Goal: Book appointment/travel/reservation

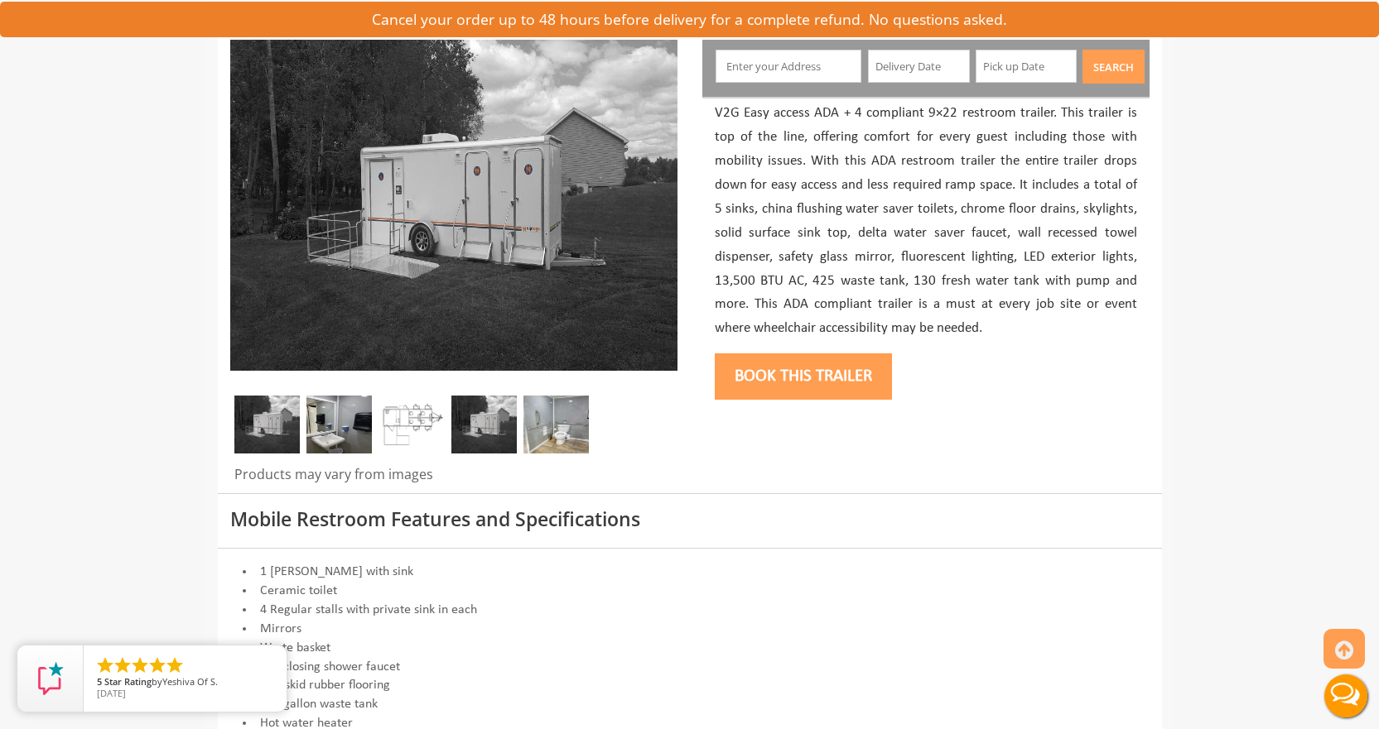
scroll to position [166, 0]
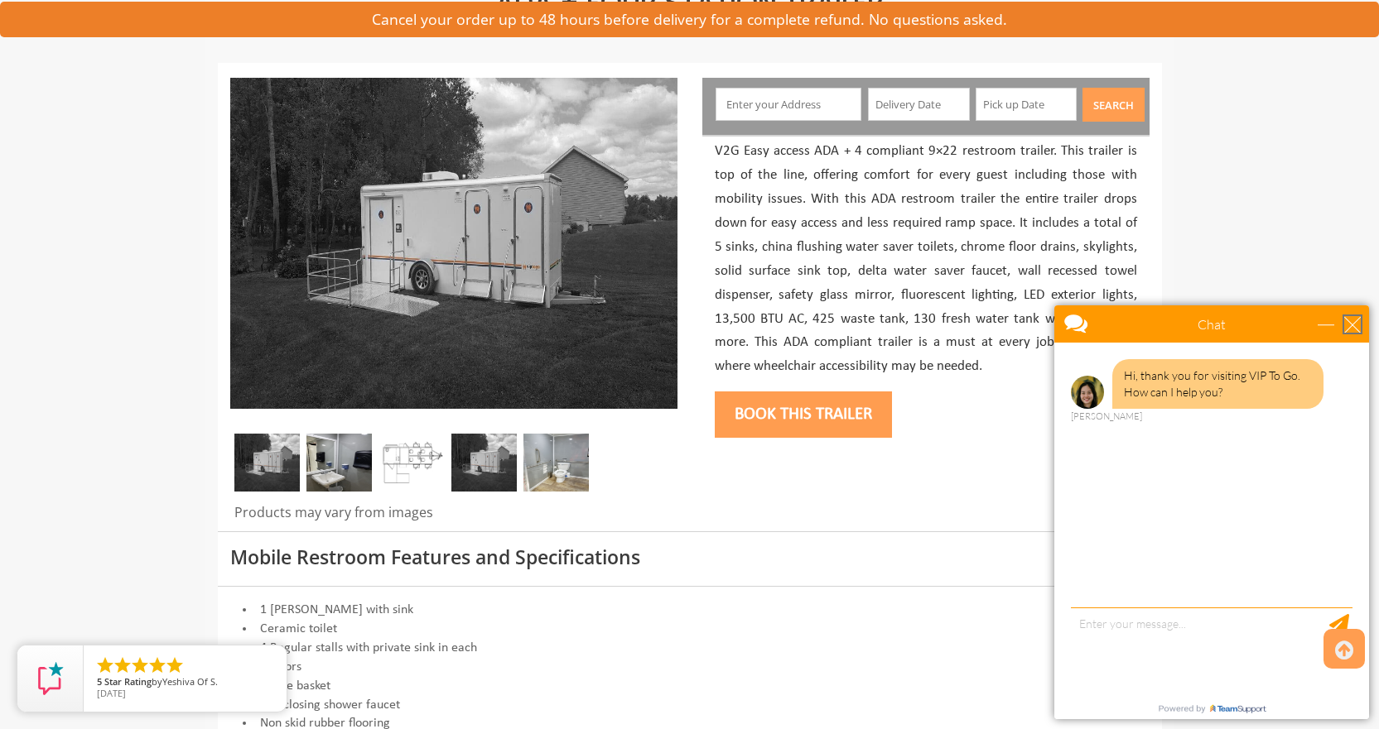
click at [1349, 328] on div "close" at bounding box center [1352, 324] width 17 height 17
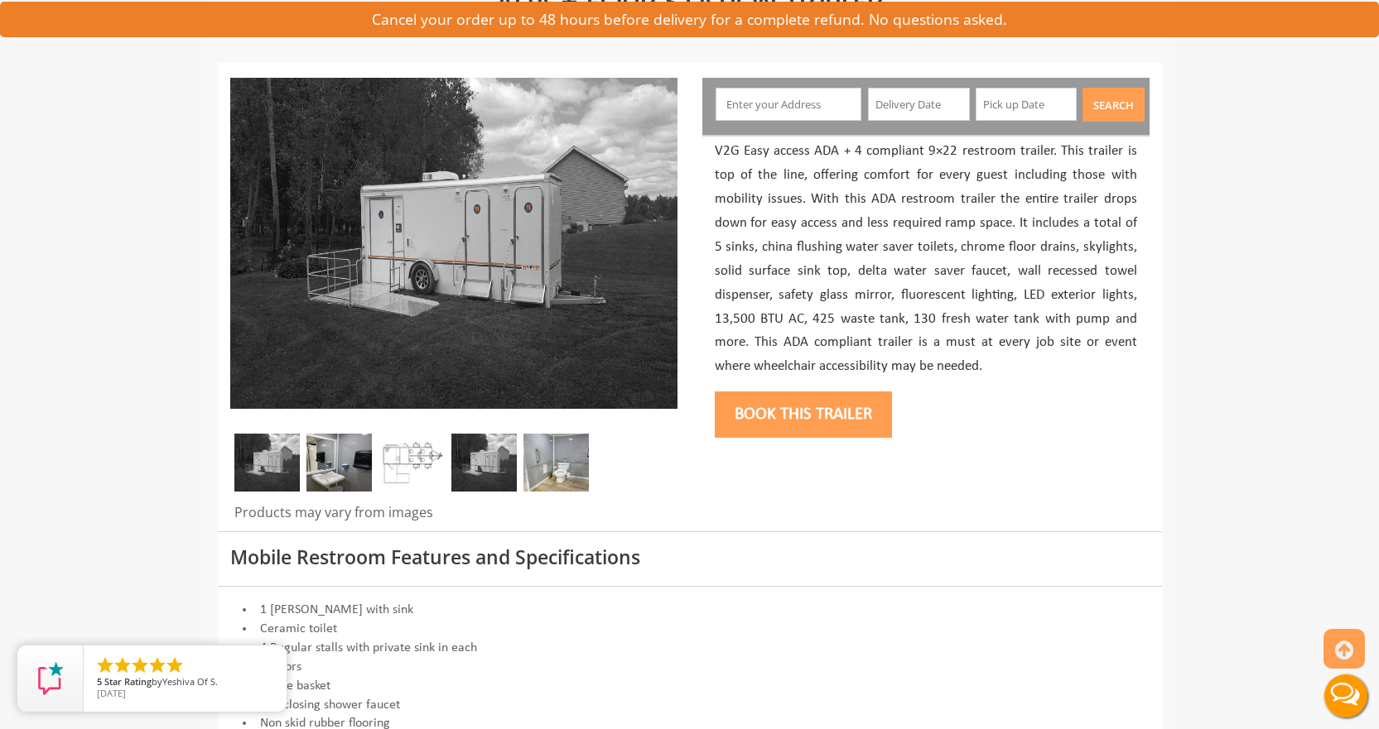
scroll to position [0, 0]
click at [742, 410] on button "Book this trailer" at bounding box center [803, 415] width 177 height 46
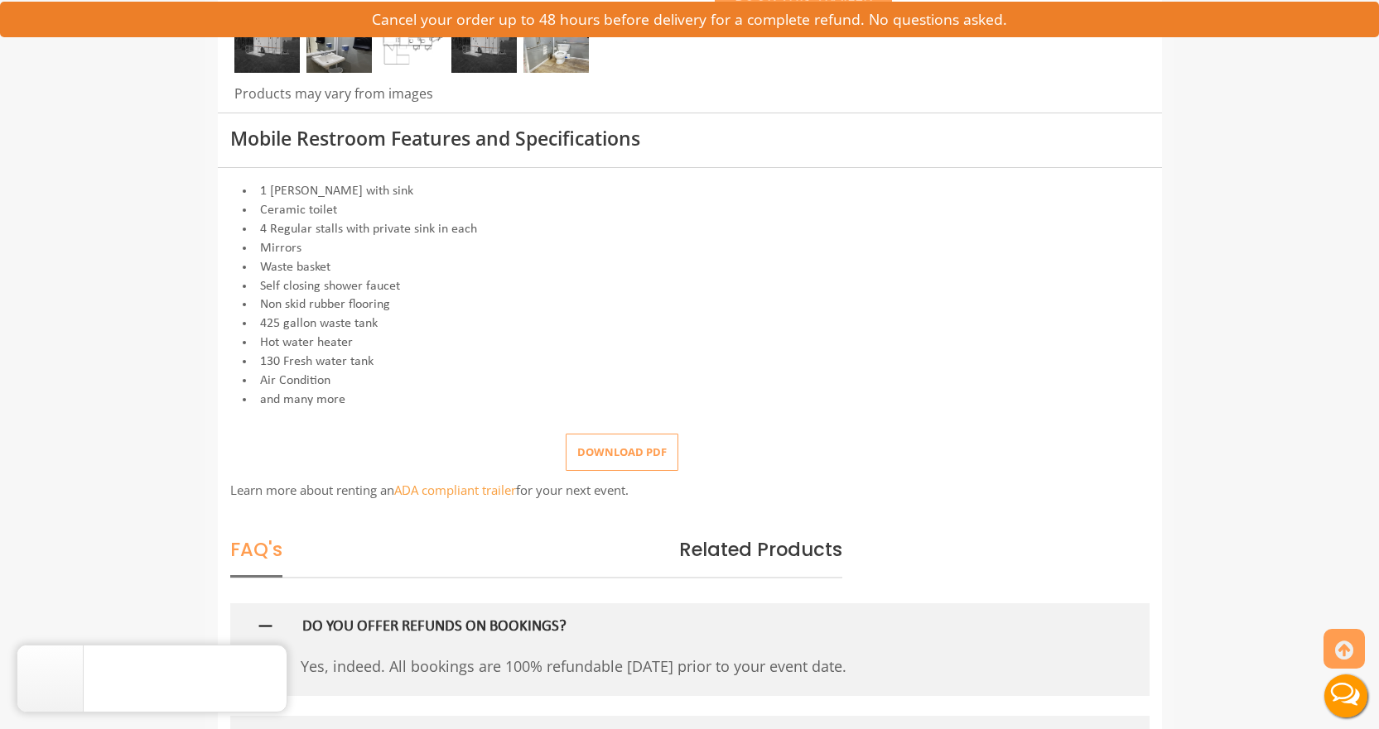
scroll to position [253, 0]
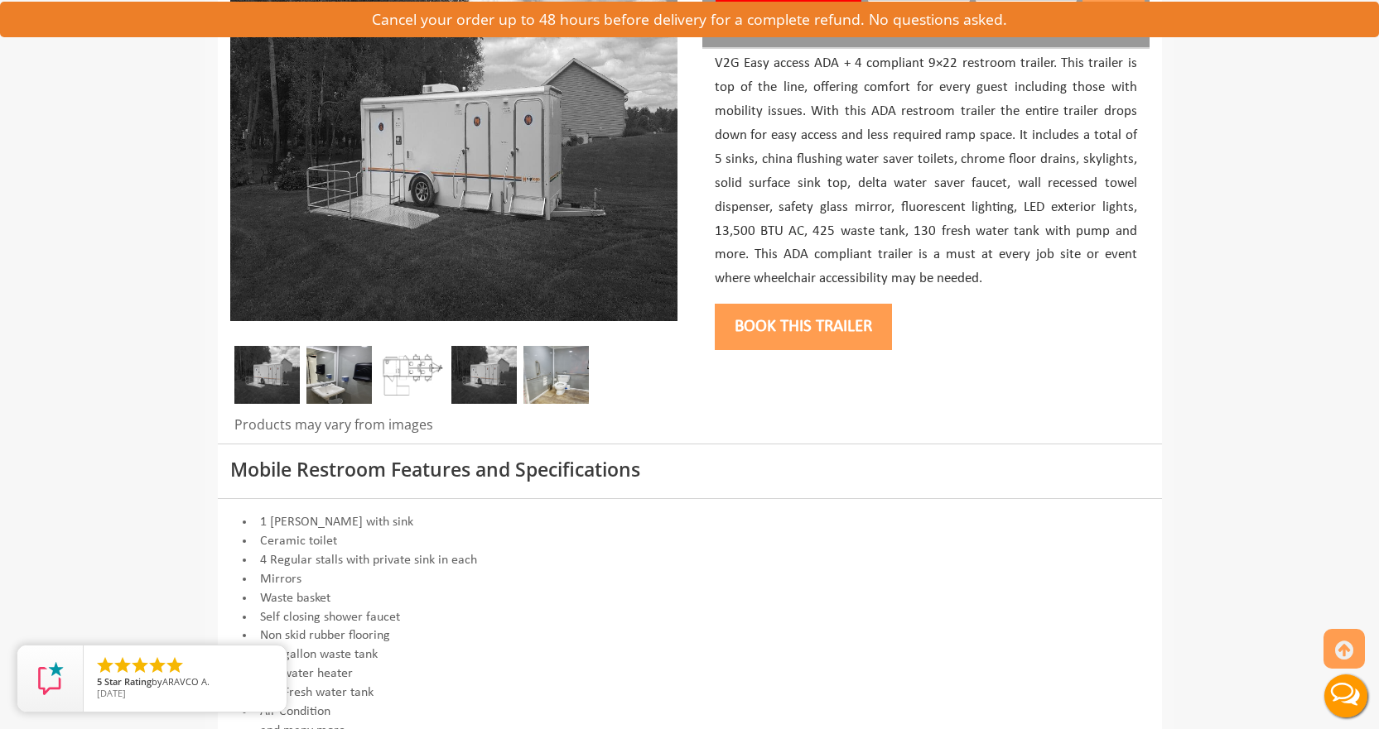
click at [765, 329] on button "Book this trailer" at bounding box center [803, 327] width 177 height 46
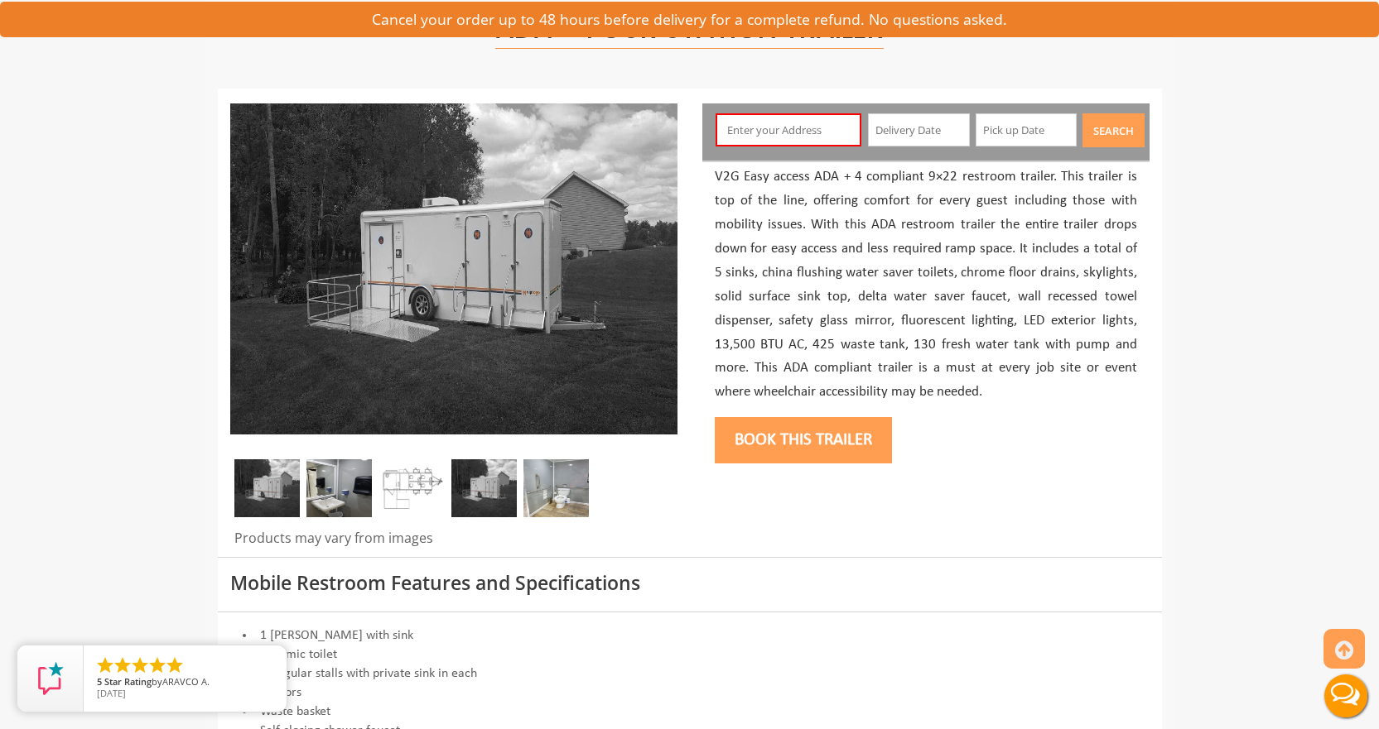
scroll to position [88, 0]
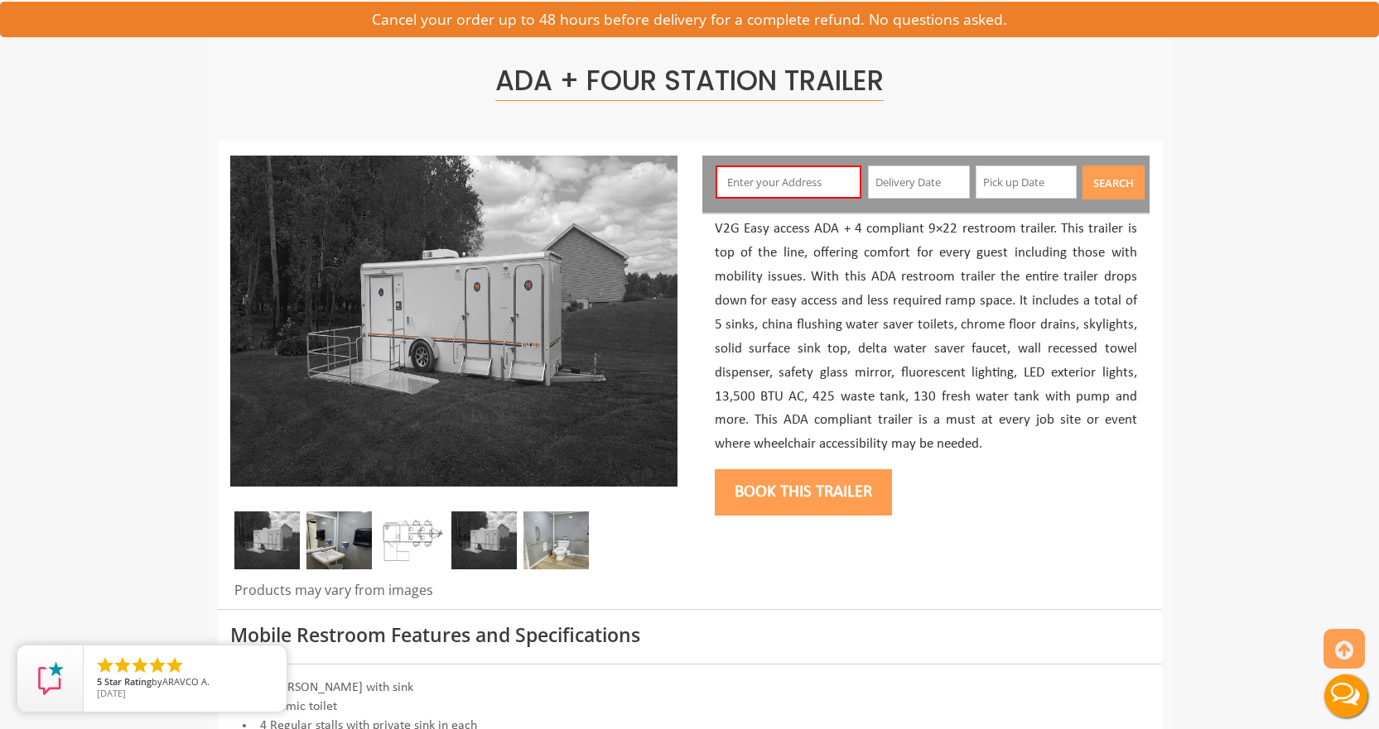
click at [778, 187] on input "text" at bounding box center [788, 182] width 146 height 33
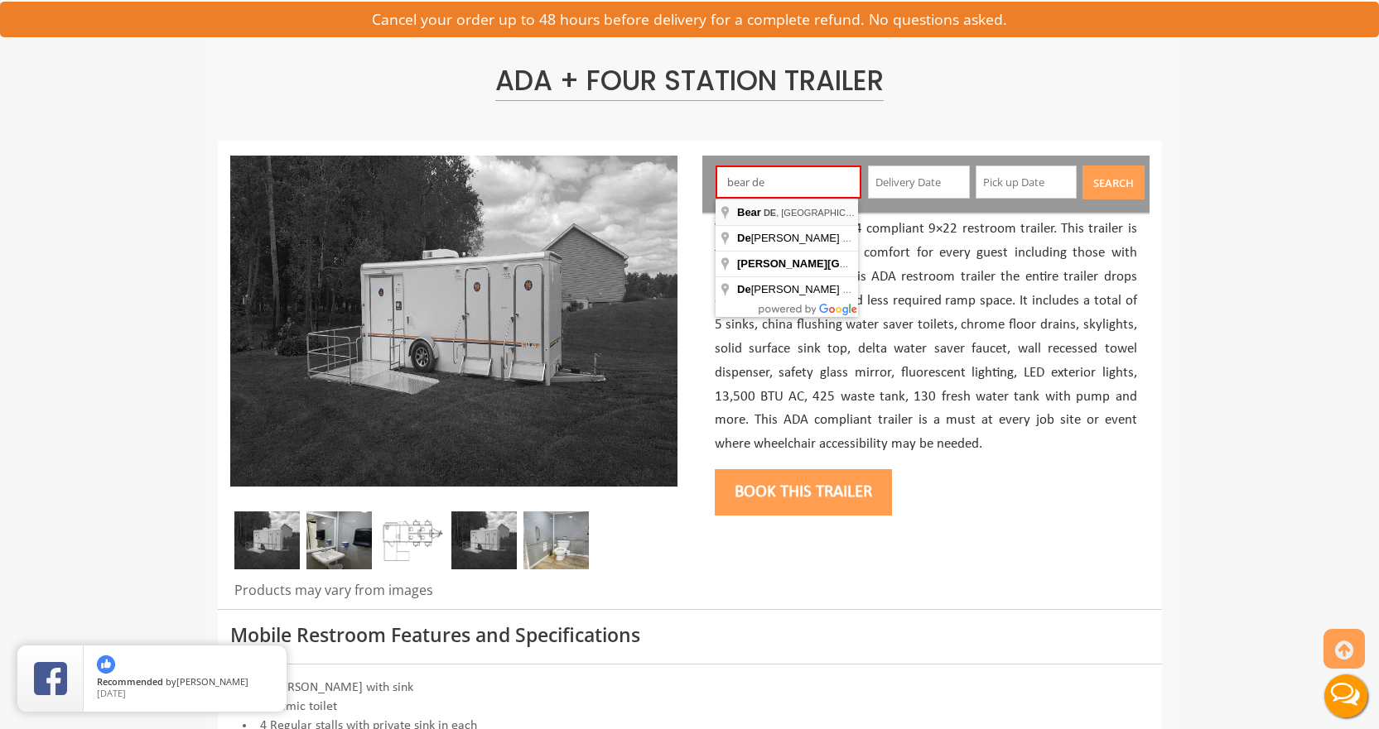
type input "Bear, [GEOGRAPHIC_DATA], [GEOGRAPHIC_DATA]"
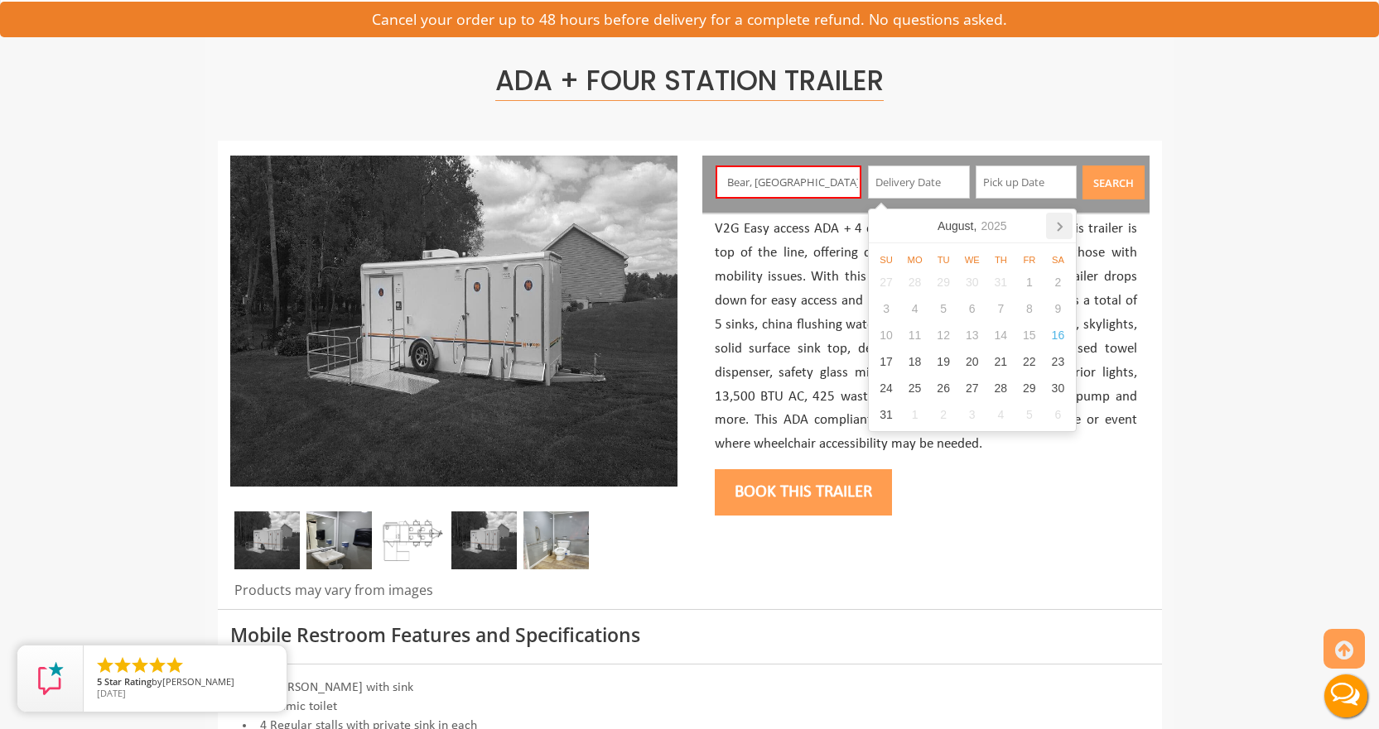
click at [1052, 233] on icon at bounding box center [1059, 226] width 26 height 26
click at [913, 309] on div "6" at bounding box center [914, 309] width 29 height 26
type input "[DATE]"
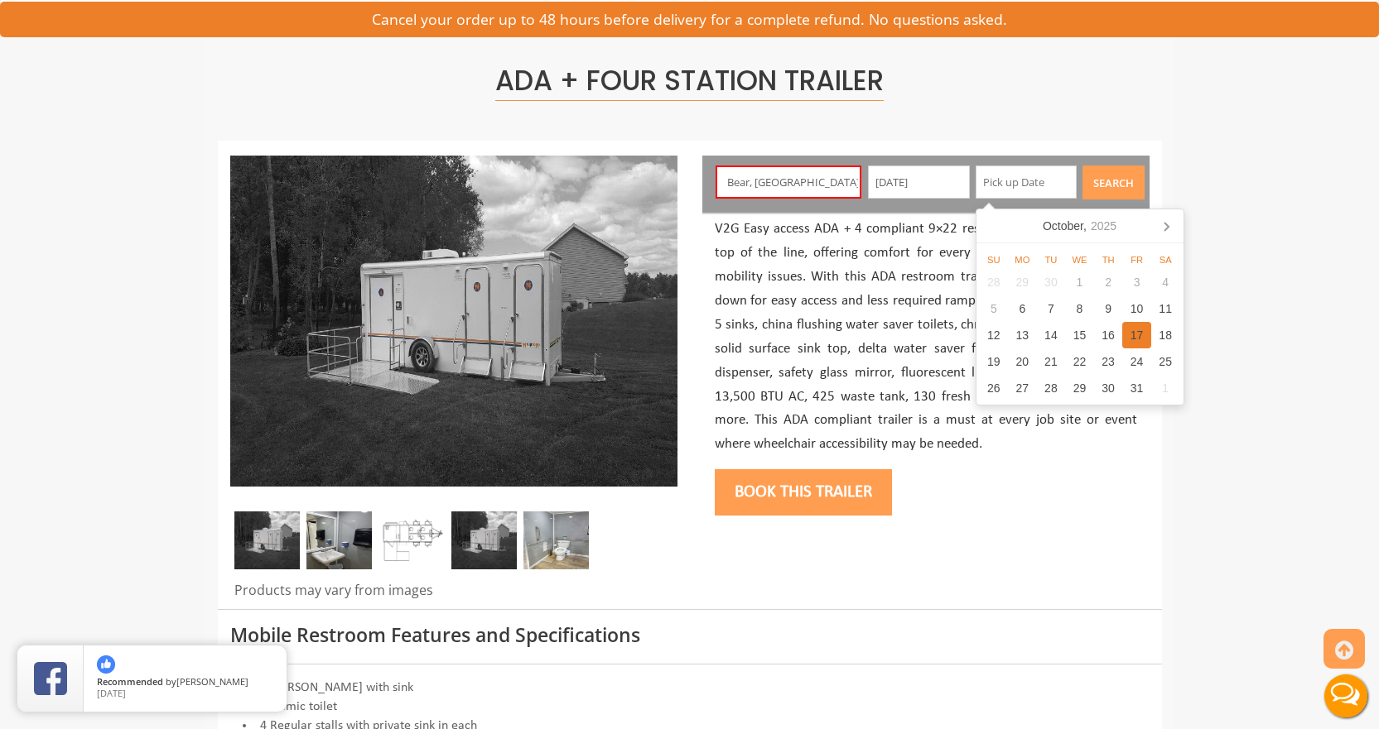
click at [1140, 330] on div "17" at bounding box center [1136, 335] width 29 height 26
type input "[DATE]"
click at [1118, 183] on button "Search" at bounding box center [1113, 183] width 62 height 34
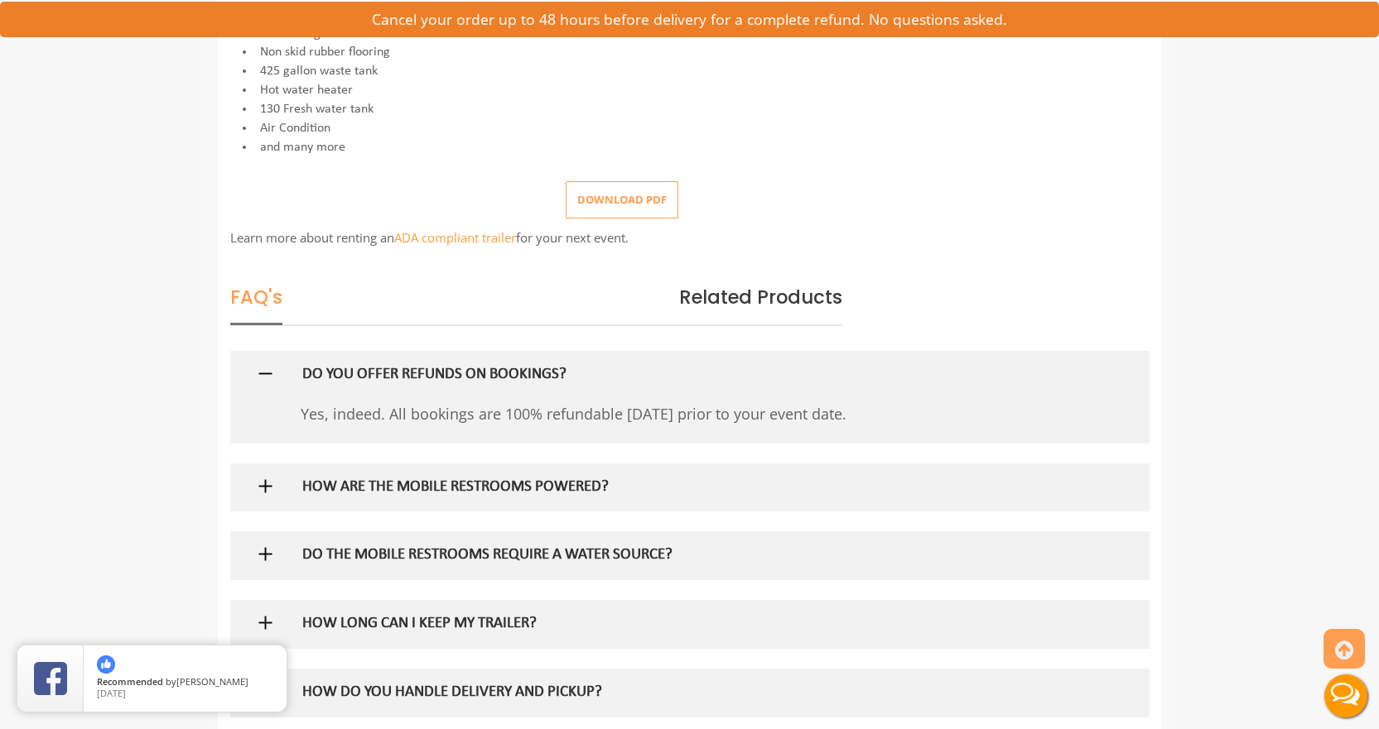
scroll to position [911, 0]
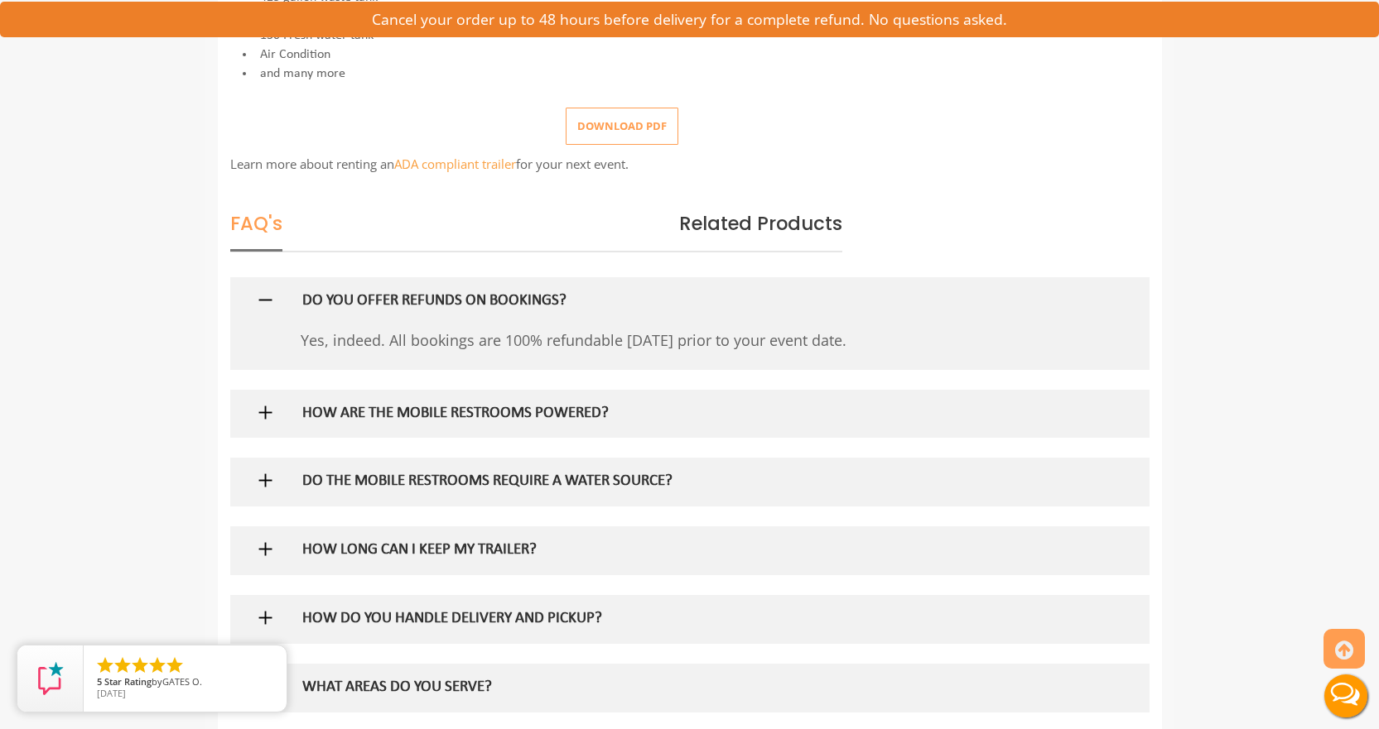
click at [560, 421] on h5 "HOW ARE THE MOBILE RESTROOMS POWERED?" at bounding box center [662, 414] width 720 height 17
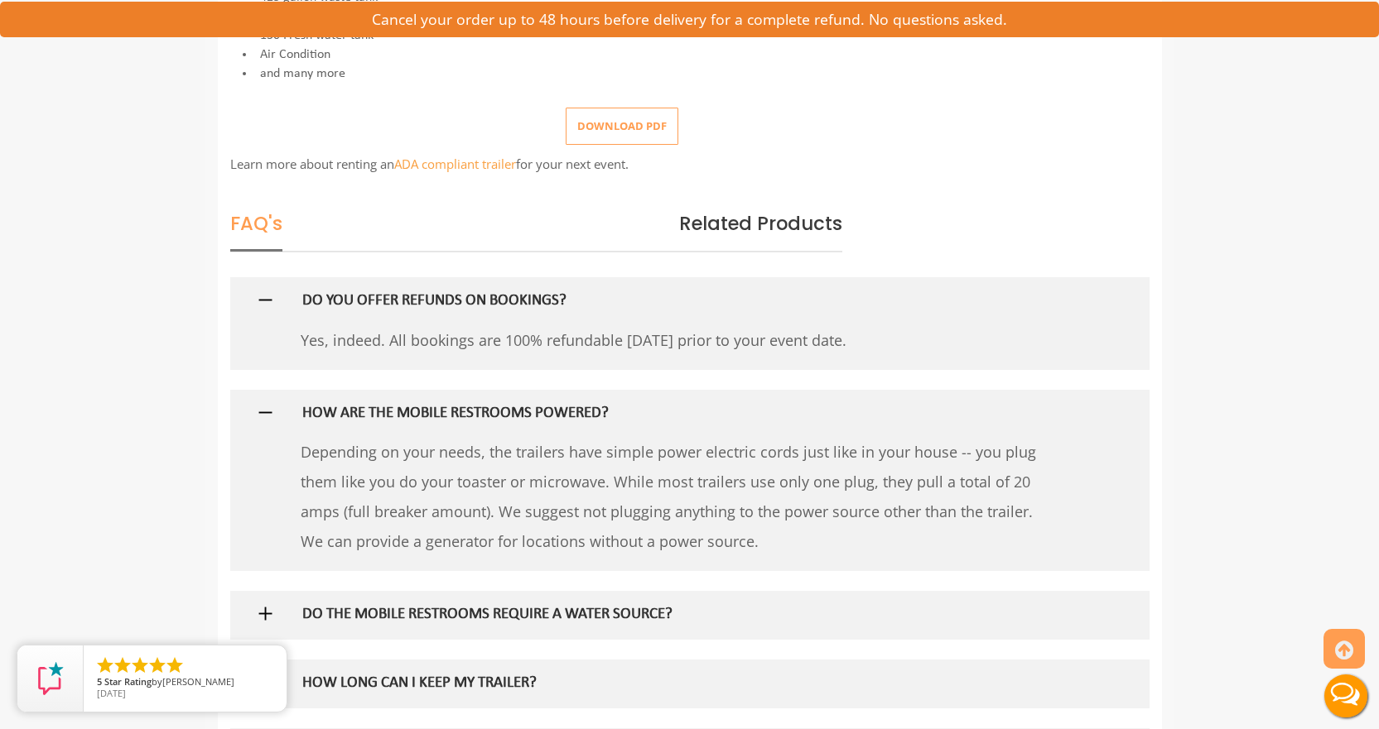
click at [559, 421] on h5 "HOW ARE THE MOBILE RESTROOMS POWERED?" at bounding box center [662, 414] width 720 height 17
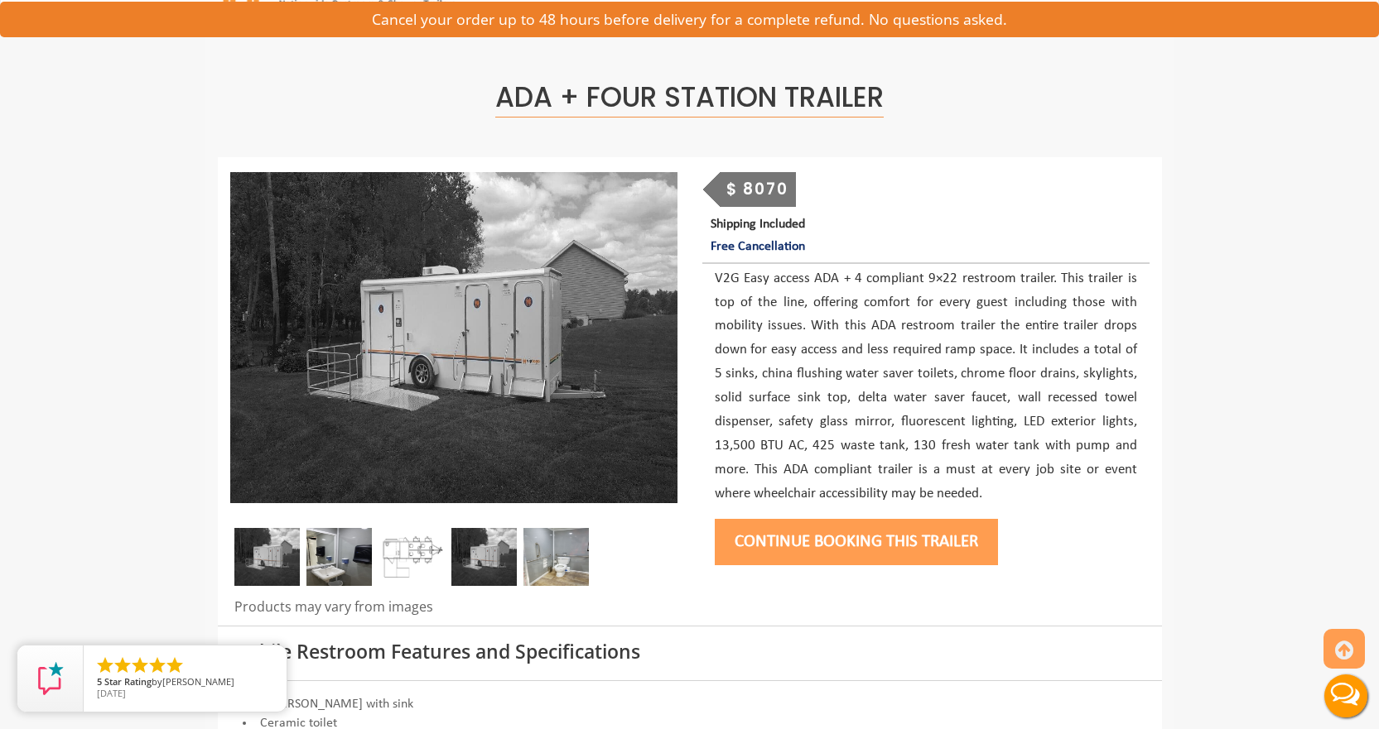
scroll to position [0, 0]
